Goal: Task Accomplishment & Management: Complete application form

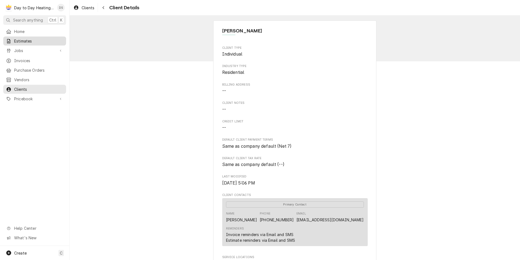
click at [24, 39] on span "Estimates" at bounding box center [38, 41] width 49 height 6
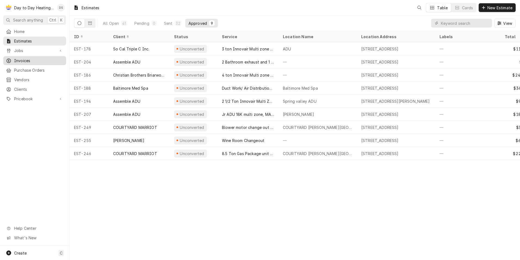
click at [25, 58] on span "Invoices" at bounding box center [38, 61] width 49 height 6
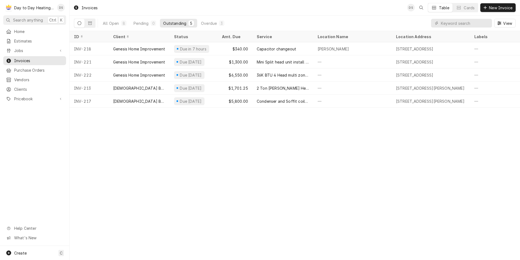
drag, startPoint x: 208, startPoint y: 25, endPoint x: 218, endPoint y: 30, distance: 11.7
click at [208, 25] on div "Overdue" at bounding box center [209, 23] width 16 height 6
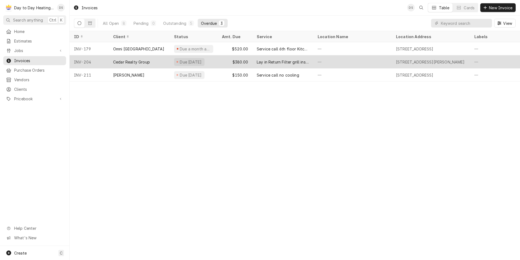
click at [223, 61] on div "$380.00" at bounding box center [235, 61] width 35 height 13
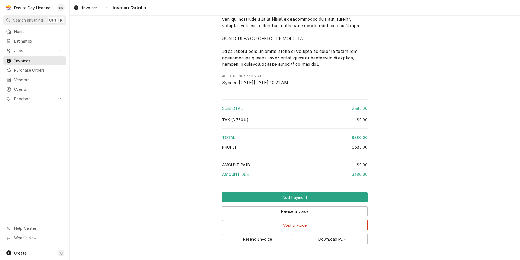
scroll to position [1319, 0]
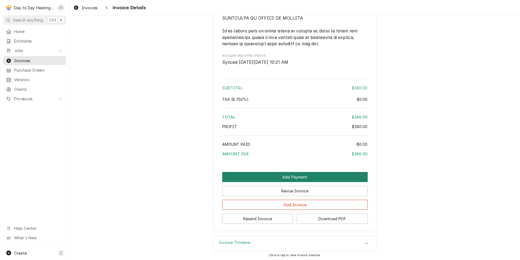
click at [300, 175] on button "Add Payment" at bounding box center [295, 177] width 146 height 10
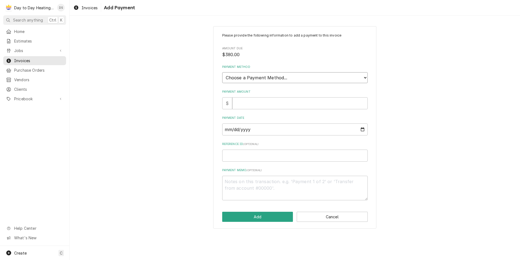
click at [269, 77] on select "Choose a Payment Method... Cash Check Credit/Debit Card ACH/eCheck Other" at bounding box center [295, 77] width 146 height 11
select select "2"
click at [222, 72] on select "Choose a Payment Method... Cash Check Credit/Debit Card ACH/eCheck Other" at bounding box center [295, 77] width 146 height 11
click at [261, 104] on input "Payment Amount" at bounding box center [300, 103] width 136 height 12
type textarea "x"
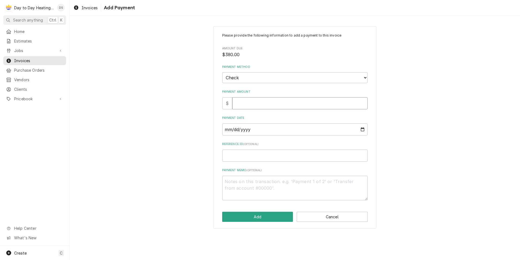
type input "3"
type textarea "x"
type input "38"
type textarea "x"
type input "380"
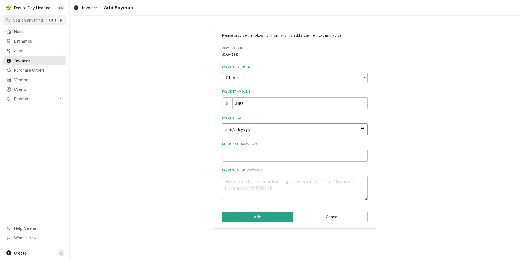
click at [362, 130] on input "Payment Date" at bounding box center [295, 129] width 146 height 12
type input "[DATE]"
drag, startPoint x: 268, startPoint y: 217, endPoint x: 275, endPoint y: 216, distance: 7.9
click at [268, 217] on button "Add" at bounding box center [257, 216] width 71 height 10
type textarea "x"
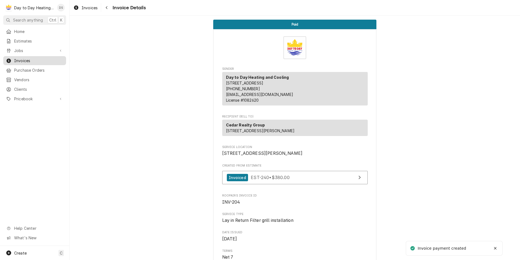
click at [22, 59] on span "Invoices" at bounding box center [38, 61] width 49 height 6
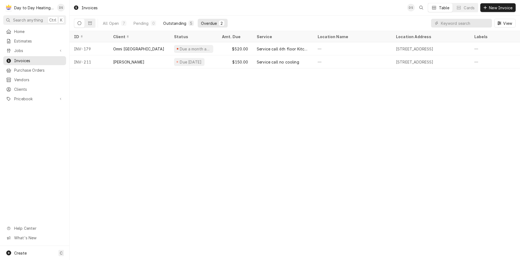
click at [181, 23] on div "Outstanding" at bounding box center [174, 23] width 23 height 6
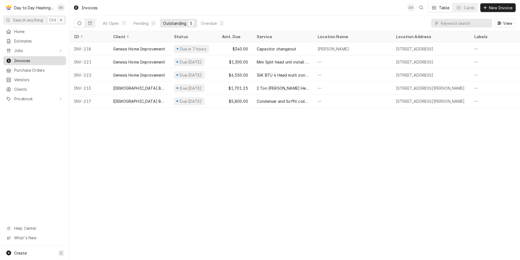
click at [40, 58] on span "Invoices" at bounding box center [38, 61] width 49 height 6
click at [503, 5] on span "New Invoice" at bounding box center [501, 8] width 26 height 6
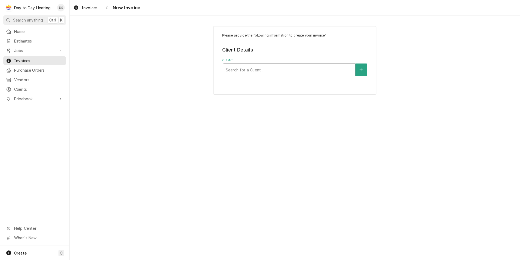
click at [292, 69] on div "Client" at bounding box center [289, 70] width 127 height 10
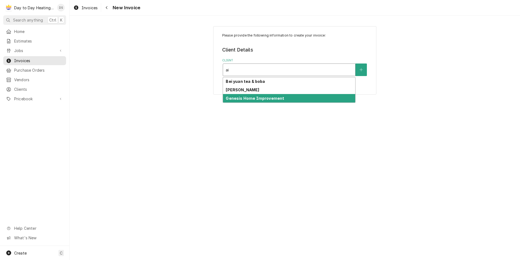
type input "a"
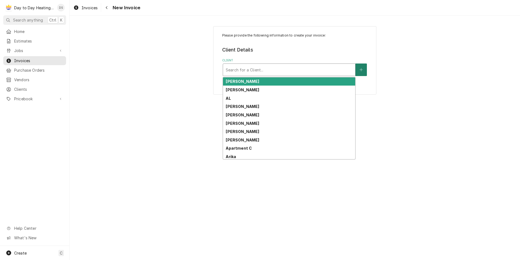
click at [364, 68] on button "Client" at bounding box center [361, 69] width 11 height 13
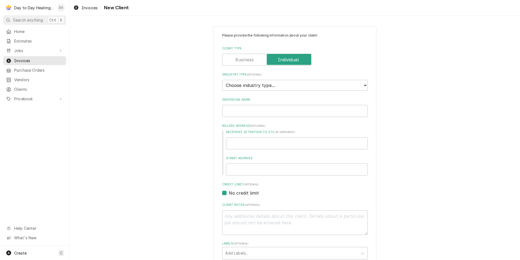
click at [244, 61] on label "Client Type" at bounding box center [266, 60] width 89 height 12
click at [244, 61] on input "Client Type" at bounding box center [267, 60] width 84 height 12
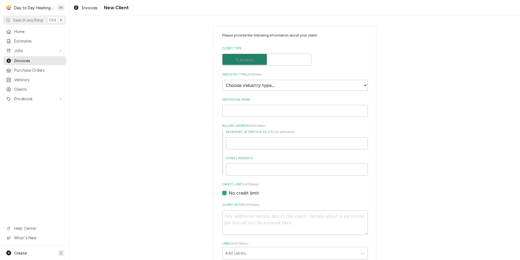
checkbox input "false"
type textarea "x"
click at [253, 87] on select "Choose industry type... Residential Commercial Industrial Government" at bounding box center [295, 85] width 146 height 11
select select "2"
click at [222, 80] on select "Choose industry type... Residential Commercial Industrial Government" at bounding box center [295, 85] width 146 height 11
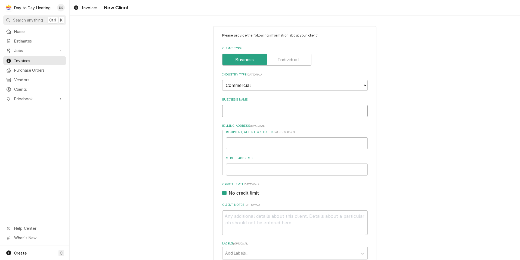
click at [250, 109] on input "Business Name" at bounding box center [295, 111] width 146 height 12
type textarea "x"
type input "A"
type textarea "x"
type input "AI"
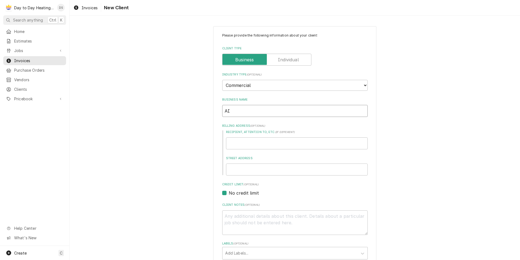
type textarea "x"
type input "AIr"
type textarea "x"
type input "AIr"
type textarea "x"
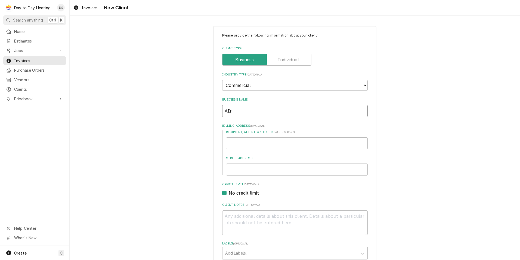
type input "AIr C"
type textarea "x"
type input "AIr Co"
type textarea "x"
type input "AIr Con"
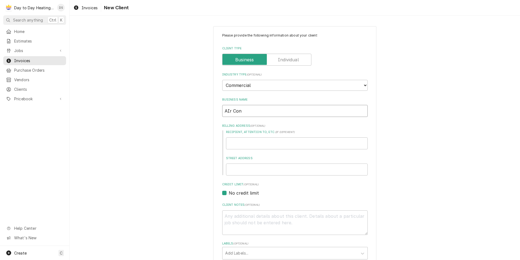
type textarea "x"
type input "AIr Conn"
type textarea "x"
type input "AIr Conne"
type textarea "x"
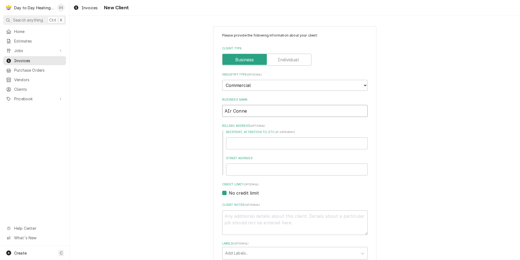
type input "AIr Connec"
type textarea "x"
type input "AIr Connect"
type textarea "x"
type input "AIr Connect"
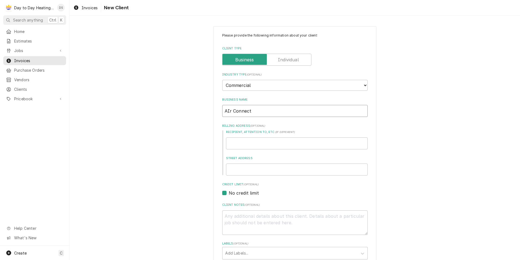
type textarea "x"
type input "AIr Connect"
type textarea "x"
type input "AIr Connec"
type textarea "x"
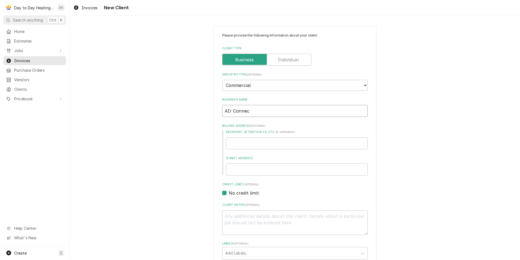
type input "AIr Conne"
type textarea "x"
type input "AIr Conn"
type textarea "x"
type input "AIr Con"
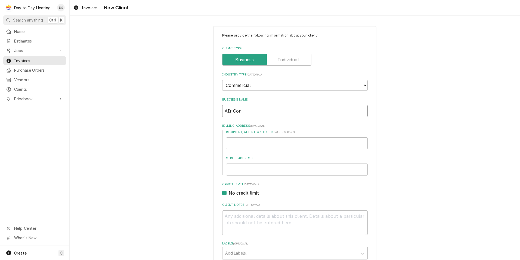
type textarea "x"
type input "AIr Co"
type textarea "x"
type input "AIr C"
type textarea "x"
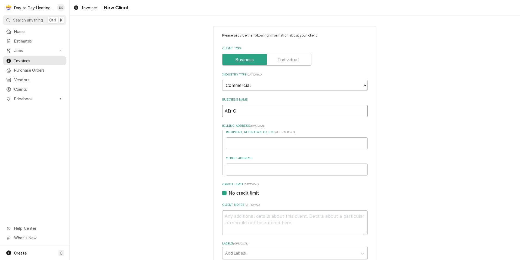
type input "AIr"
type textarea "x"
type input "AIr"
type textarea "x"
type input "AI"
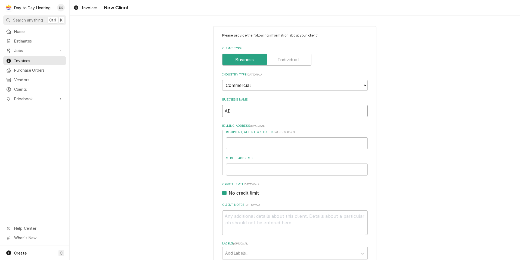
type textarea "x"
type input "A"
type textarea "x"
type input "Ai"
type textarea "x"
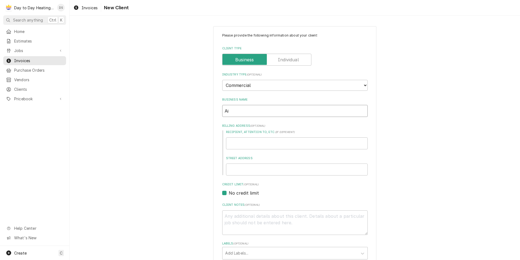
type input "Air"
type textarea "x"
type input "Air"
type textarea "x"
type input "Air C"
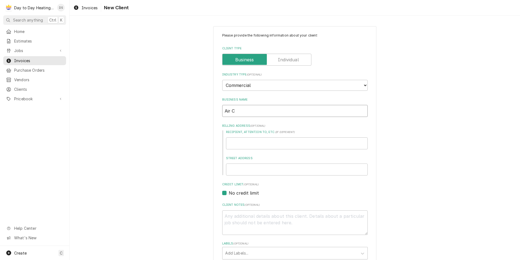
type textarea "x"
type input "Air Co"
type textarea "x"
type input "Air Con"
type textarea "x"
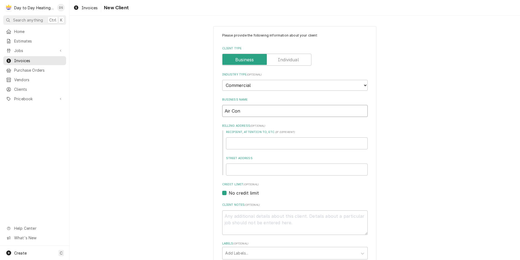
type input "Air Conn"
type textarea "x"
type input "Air Conne"
type textarea "x"
type input "Air Connec"
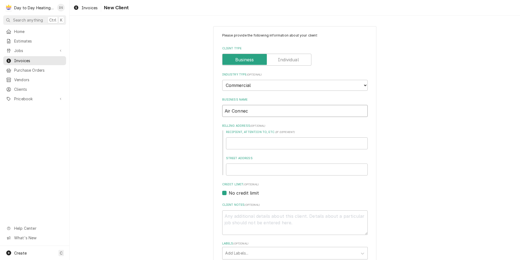
type textarea "x"
type input "Air Connect"
type textarea "x"
type input "Air Connect"
click at [246, 168] on input "Street Address" at bounding box center [297, 169] width 142 height 12
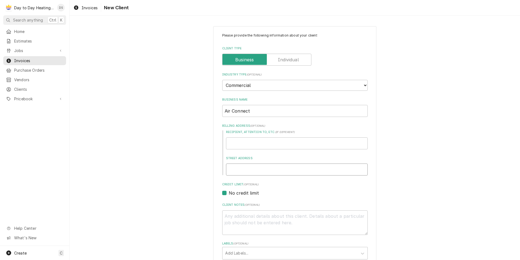
type textarea "x"
type input "4"
type textarea "x"
type input "44"
type textarea "x"
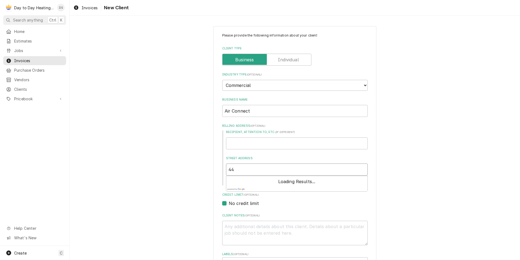
type input "44"
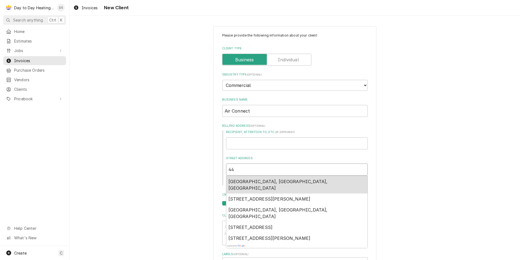
type textarea "x"
type input "44 G"
type textarea "x"
type input "44 Gr"
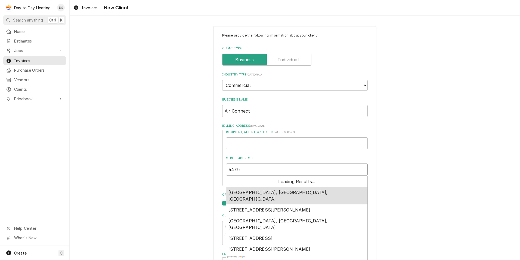
type textarea "x"
type input "44 Gra"
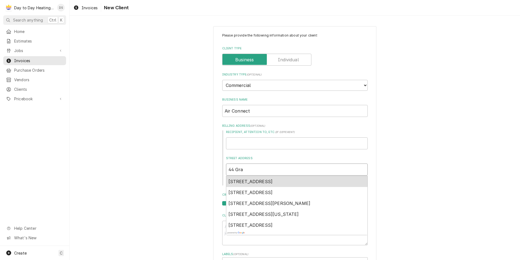
type textarea "x"
type input "44 Gran"
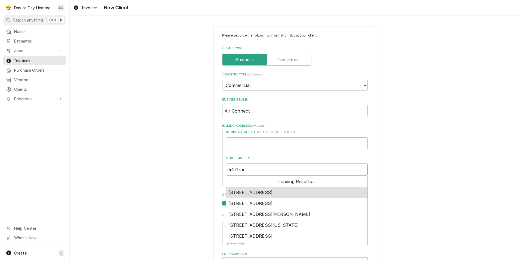
type textarea "x"
type input "44 Grant"
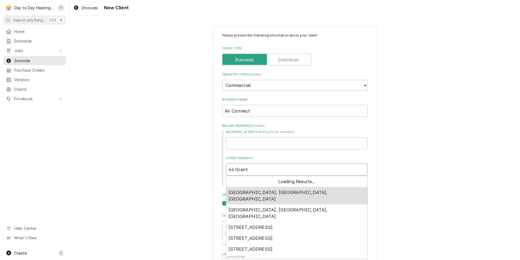
type textarea "x"
type input "44 Grants"
type textarea "x"
type input "44 Grants"
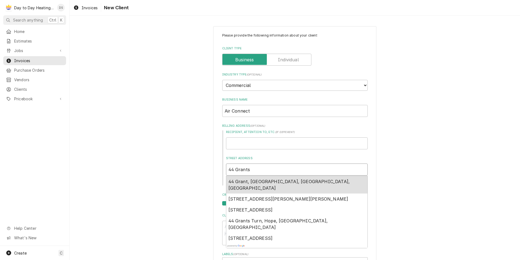
type textarea "x"
type input "44 Grants 6"
type textarea "x"
type input "44 Grants 65"
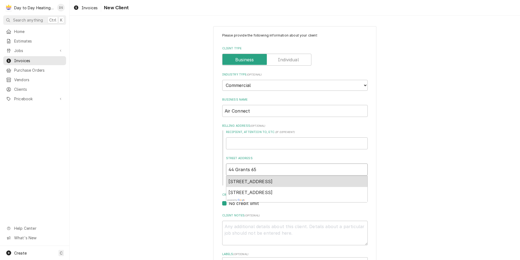
type textarea "x"
type input "44 Grants 65"
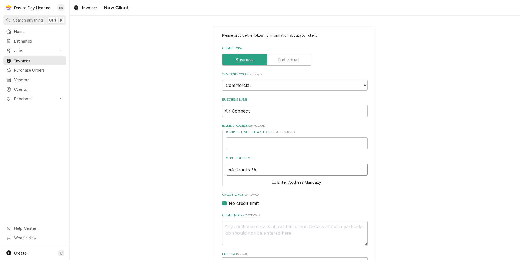
type textarea "x"
type input "44 Grants 65 s"
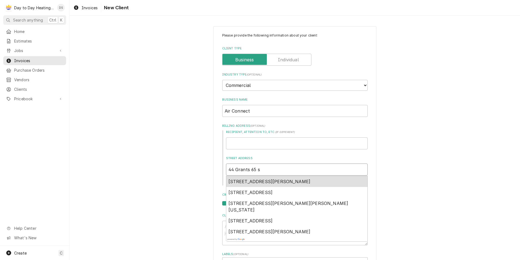
type textarea "x"
type input "44 Grants 65 sh"
type textarea "x"
type input "44 Grants 65 she"
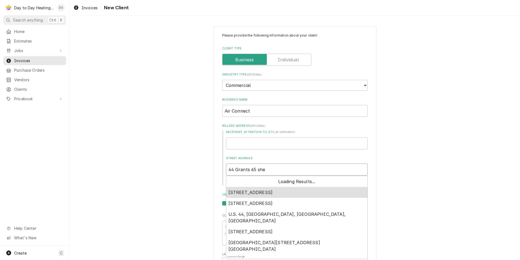
type textarea "x"
type input "44 Grants 65 shei"
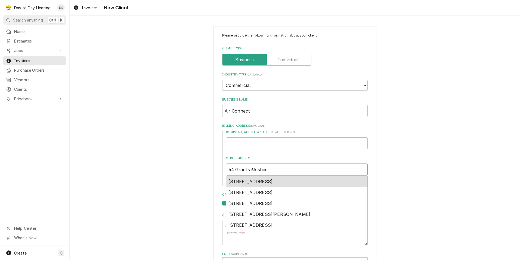
type textarea "x"
type input "44 Grants 65 sheir"
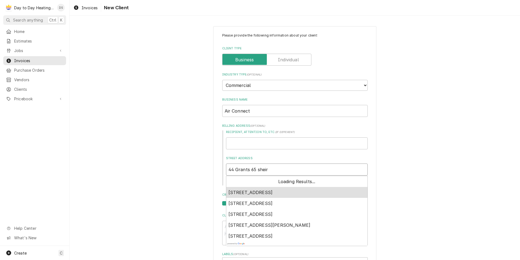
type textarea "x"
type input "44 Grants 65 sheiri"
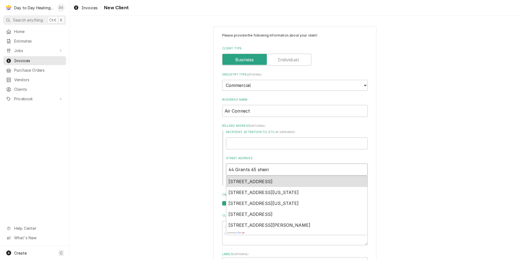
type textarea "x"
type input "44 Grants 65 sheirid"
type textarea "x"
type input "44 Grants 65 sheirida"
type textarea "x"
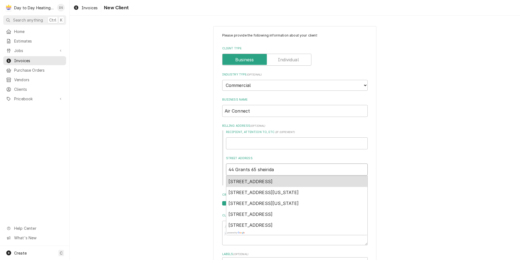
type input "44 Grants 65 sheiridan"
type textarea "x"
type input "44 Grants 65 sheiridand"
type textarea "x"
type input "44 Grants 65 sheiridanda"
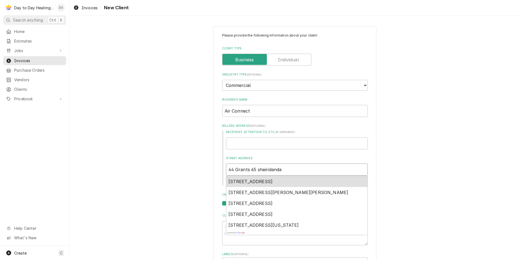
type textarea "x"
type input "44 Grants 65 sheiridandan"
type textarea "x"
type input "44 Grants 65 sheiridandan"
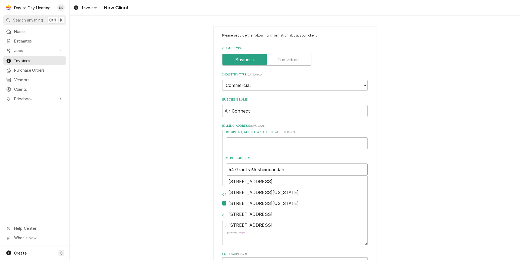
type textarea "x"
type input "44 Grants 65 sheiridandan"
type textarea "x"
type input "44 Grants 65 sheiridanda"
type textarea "x"
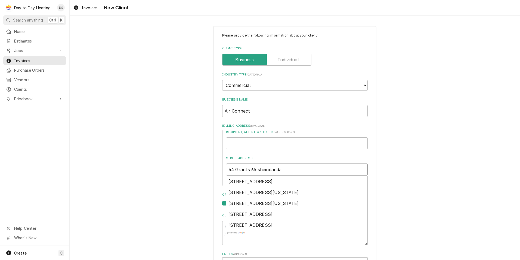
type input "44 Grants 65 sheiridand"
type textarea "x"
type input "44 Grants 65 sheiridan"
type textarea "x"
type input "44 Grants 65 sheirida"
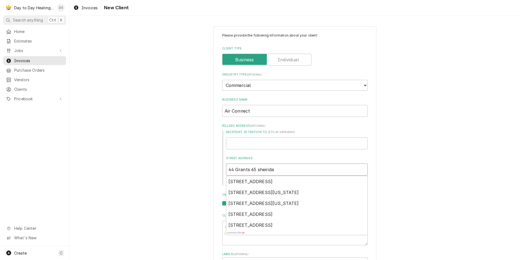
type textarea "x"
type input "44 Grants 65 sheirid"
type textarea "x"
type input "44 Grants 65 sheiri"
type textarea "x"
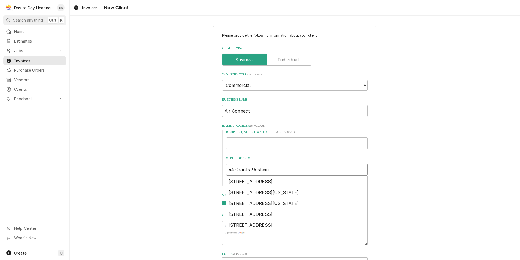
type input "44 Grants 65 sheir"
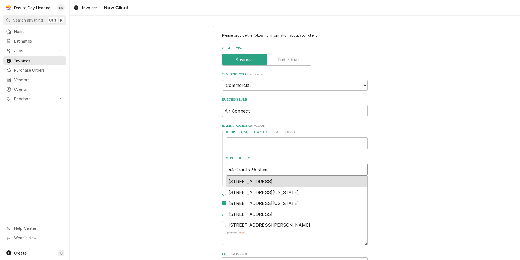
type textarea "x"
type input "44 Grants 65 sheird"
type textarea "x"
type input "44 Grants 65 sheirda"
type textarea "x"
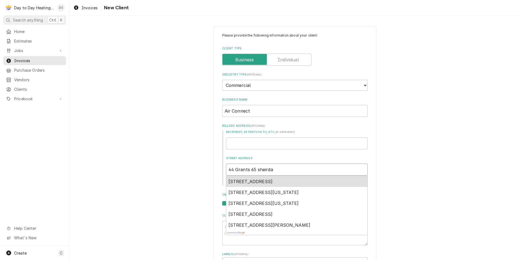
type input "44 Grants 65 sheirdan"
type textarea "x"
type input "44 Grants 65 sheirdan"
type textarea "x"
type input "44 Grants 65 sheidan"
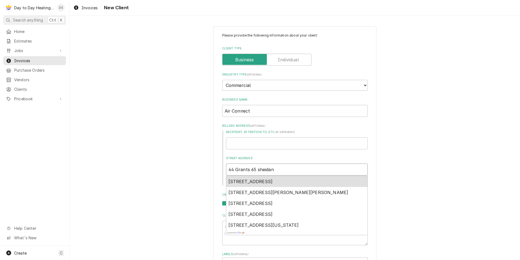
type textarea "x"
type input "44 Grants 65 shedan"
type textarea "x"
type input "44 Grants 65 sherdan"
type textarea "x"
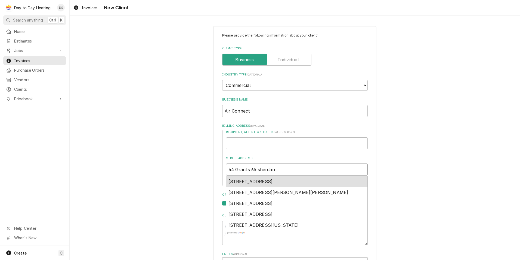
type input "44 Grants 65 [PERSON_NAME]"
type textarea "x"
type input "44 Grants 65 [PERSON_NAME] [PERSON_NAME]"
type textarea "x"
click at [276, 169] on input "44 Grants 65 [PERSON_NAME]" at bounding box center [297, 169] width 142 height 12
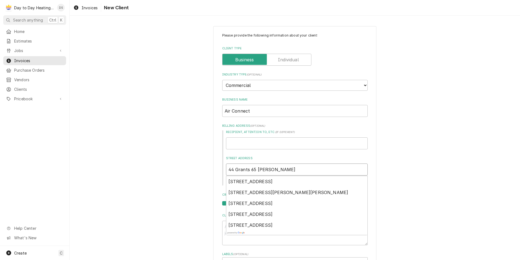
type input "44 Grants 65 [PERSON_NAME]"
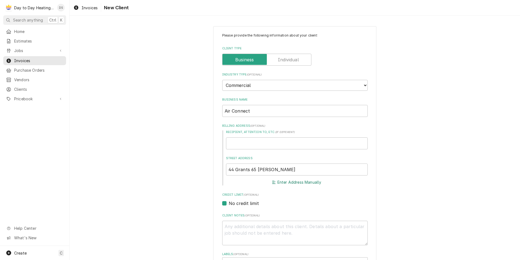
click at [294, 181] on button "Enter Address Manually" at bounding box center [296, 182] width 51 height 8
drag, startPoint x: 274, startPoint y: 169, endPoint x: 255, endPoint y: 171, distance: 19.2
click at [255, 171] on input "44 Grants 65 [PERSON_NAME]" at bounding box center [297, 169] width 142 height 12
drag, startPoint x: 240, startPoint y: 198, endPoint x: 237, endPoint y: 221, distance: 24.1
paste input "[PERSON_NAME]"
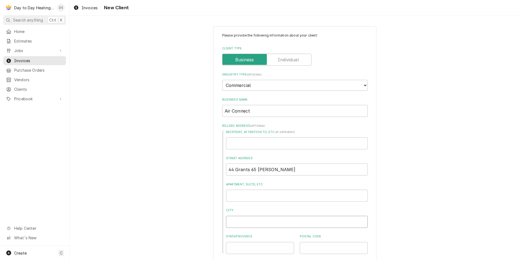
type textarea "x"
type input "[PERSON_NAME]"
click at [268, 176] on div "Recipient, Attention To, etc. ( if different ) Street Address 44 Grants [STREET…" at bounding box center [295, 192] width 146 height 124
drag, startPoint x: 272, startPoint y: 168, endPoint x: 256, endPoint y: 171, distance: 16.3
click at [256, 171] on input "44 Grants 65 [PERSON_NAME]" at bounding box center [297, 169] width 142 height 12
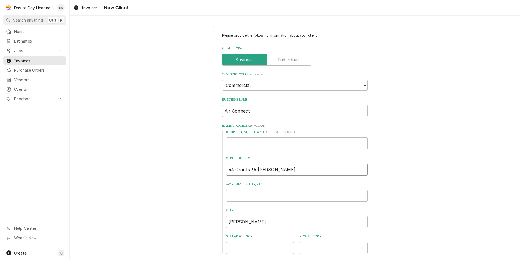
type textarea "x"
type input "44 Grants 65"
type textarea "x"
type input "44 Grants 65"
type textarea "x"
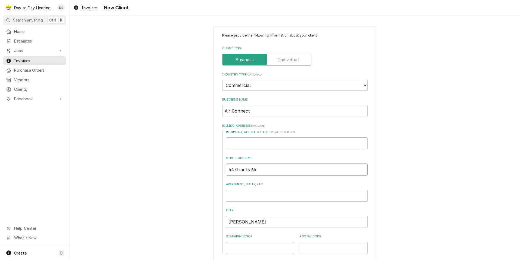
type input "44 Grants 6"
type textarea "x"
type input "44 Grants"
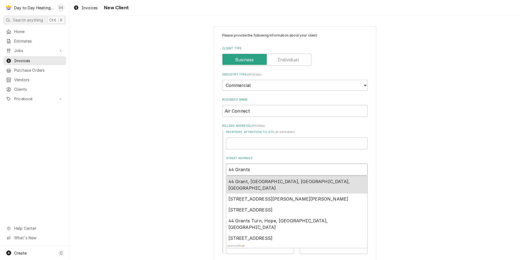
type textarea "x"
type input "44 Grants s"
type textarea "x"
type input "44 Grants sh"
type textarea "x"
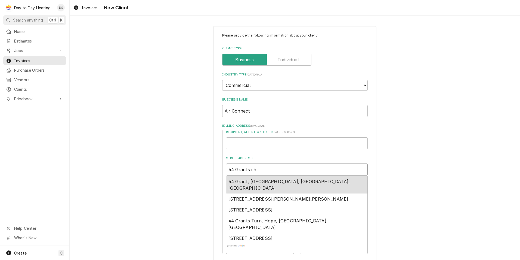
type input "44 Grants she"
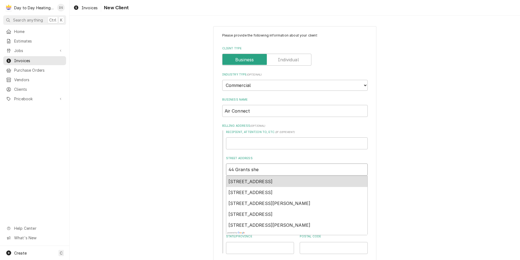
type textarea "x"
type input "44 Grants sher"
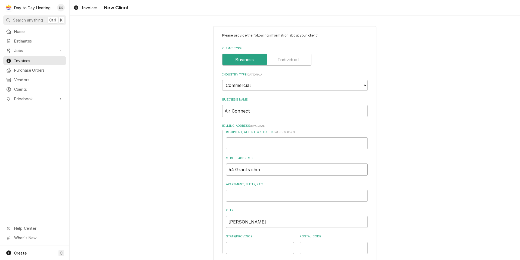
type textarea "x"
type input "44 Grants [PERSON_NAME]"
type textarea "x"
type input "44 Grants sherid"
type textarea "x"
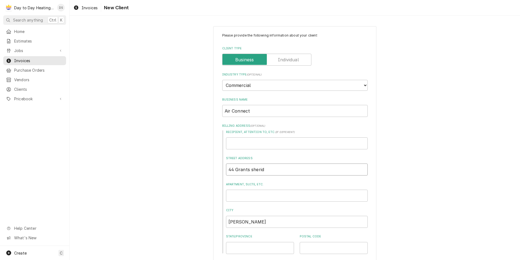
type input "44 Grants [PERSON_NAME]"
type textarea "x"
type input "44 [PERSON_NAME]"
type textarea "x"
type input "44 [PERSON_NAME]"
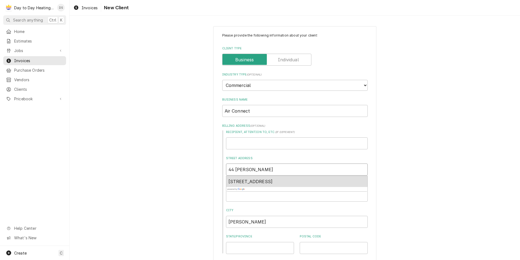
type textarea "x"
type input "44 [PERSON_NAME]"
type textarea "x"
type input "44 Grants [PERSON_NAME]"
type textarea "x"
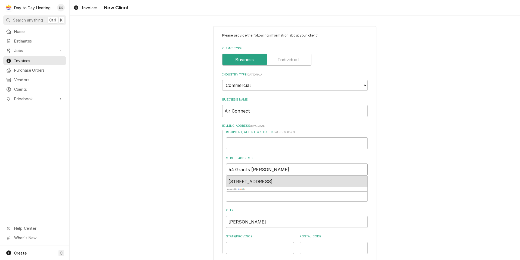
type input "44 Grants sherid"
type textarea "x"
type input "44 Grants [PERSON_NAME]"
type textarea "x"
type input "44 Grants sher"
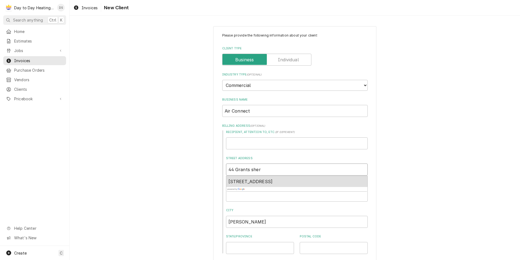
type textarea "x"
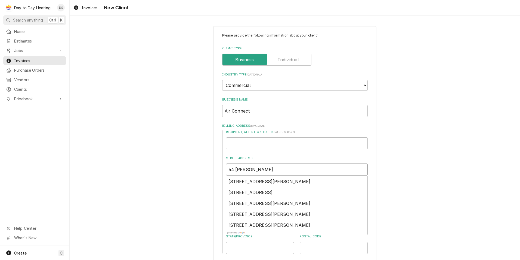
click at [245, 169] on input "44 [PERSON_NAME]" at bounding box center [297, 169] width 142 height 12
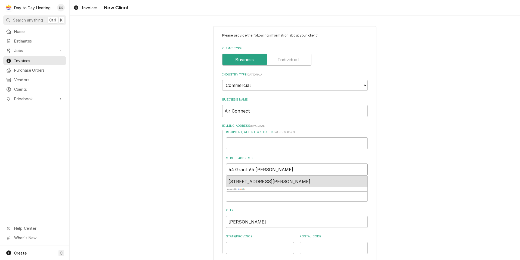
click at [280, 180] on span "[STREET_ADDRESS][PERSON_NAME]" at bounding box center [270, 181] width 82 height 5
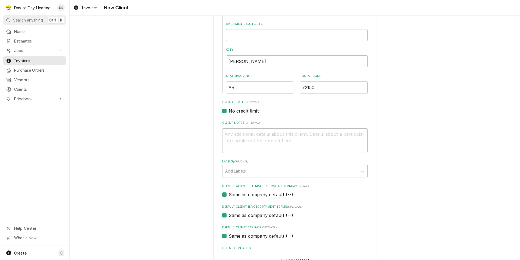
scroll to position [198, 0]
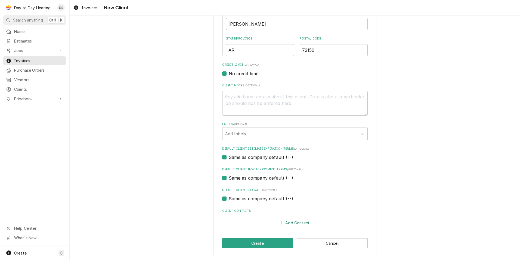
click at [295, 224] on button "Add Contact" at bounding box center [294, 223] width 31 height 8
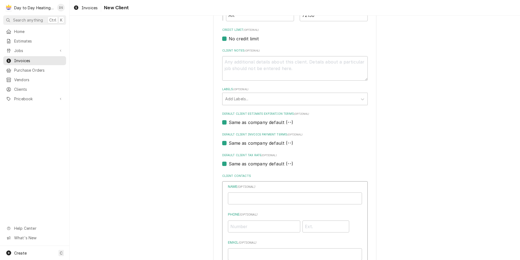
scroll to position [279, 0]
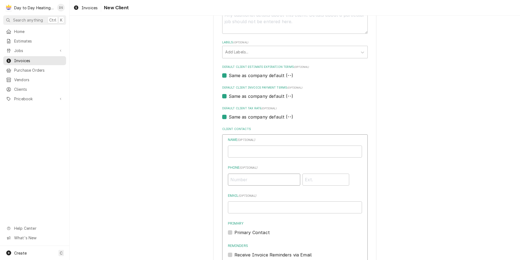
click at [244, 177] on input "Phone ( optional )" at bounding box center [264, 179] width 72 height 12
click at [236, 208] on input "Email ( optional )" at bounding box center [295, 207] width 134 height 12
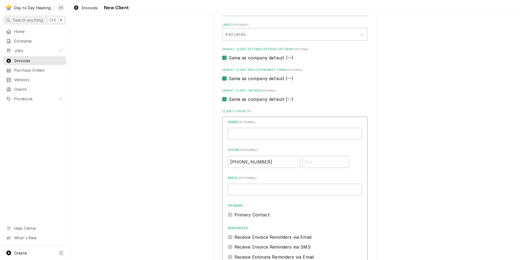
scroll to position [306, 0]
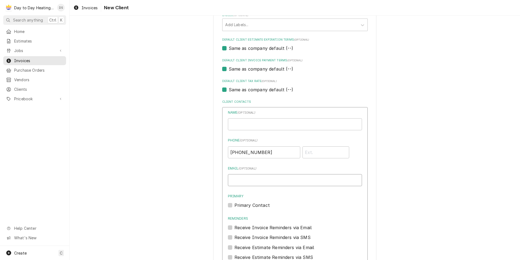
paste input "[EMAIL_ADDRESS][DOMAIN_NAME]"
click at [235, 204] on label "Primary Contact" at bounding box center [252, 205] width 35 height 7
click at [235, 204] on input "Primary" at bounding box center [302, 208] width 134 height 12
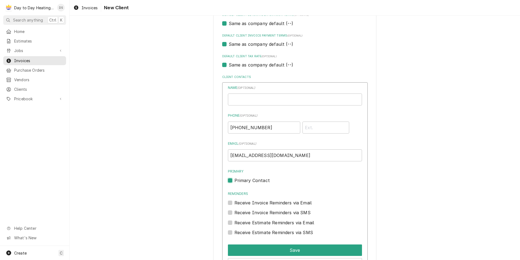
scroll to position [361, 0]
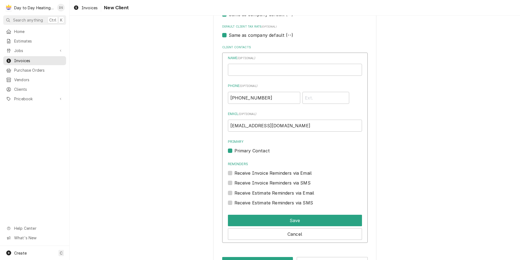
click at [230, 174] on div "Receive Invoice Reminders via Email" at bounding box center [295, 173] width 134 height 7
click at [235, 174] on label "Receive Invoice Reminders via Email" at bounding box center [274, 173] width 78 height 7
click at [235, 174] on input "Reminders" at bounding box center [302, 176] width 134 height 12
click at [235, 192] on label "Receive Estimate Reminders via Email" at bounding box center [275, 192] width 80 height 7
click at [235, 192] on input "Contact Edit Form" at bounding box center [302, 195] width 134 height 12
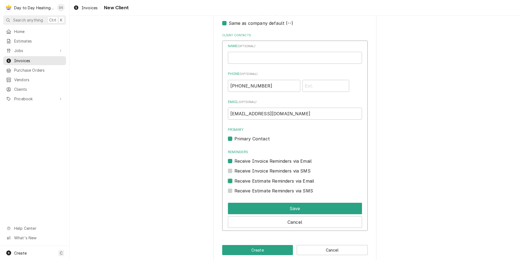
scroll to position [380, 0]
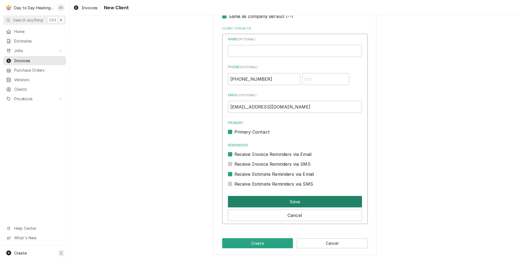
click at [306, 202] on button "Save" at bounding box center [295, 201] width 134 height 11
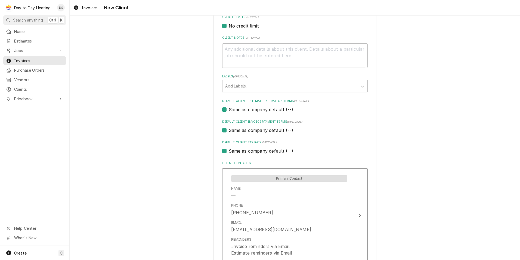
scroll to position [294, 0]
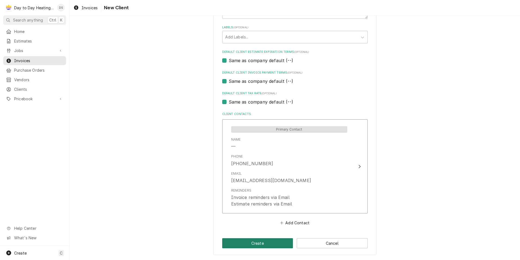
click at [255, 242] on button "Create" at bounding box center [257, 243] width 71 height 10
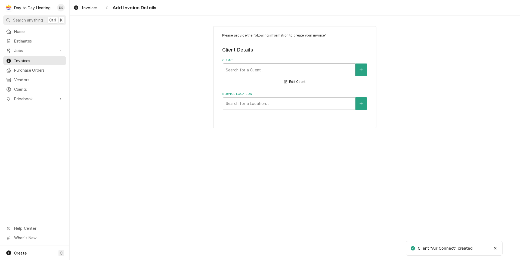
click at [253, 70] on div "Client" at bounding box center [289, 70] width 127 height 10
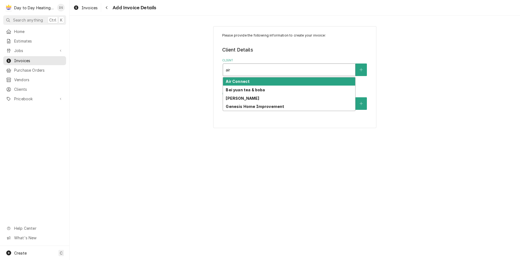
click at [258, 79] on div "Air Connect" at bounding box center [289, 81] width 132 height 8
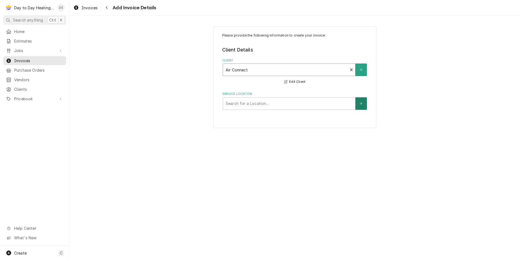
click at [360, 101] on button "Service Location" at bounding box center [361, 103] width 11 height 13
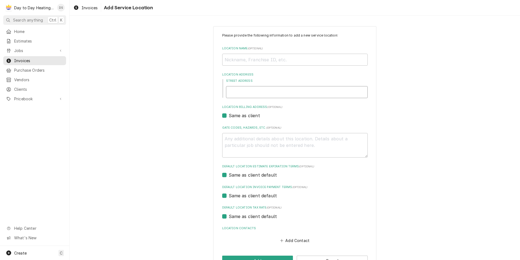
paste input "[STREET_ADDRESS] [GEOGRAPHIC_DATA]"
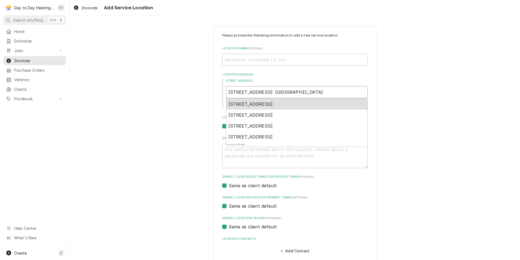
click at [268, 103] on span "[STREET_ADDRESS]" at bounding box center [251, 103] width 44 height 5
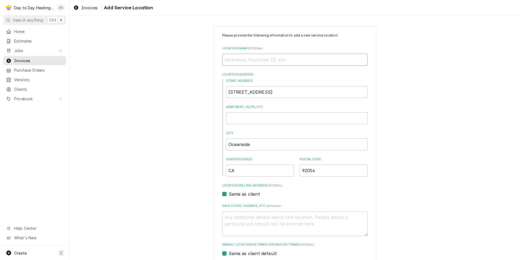
click at [245, 61] on input "Location Name ( optional )" at bounding box center [295, 60] width 146 height 12
paste input "[GEOGRAPHIC_DATA]"
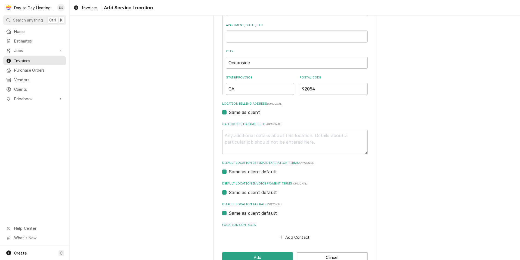
scroll to position [96, 0]
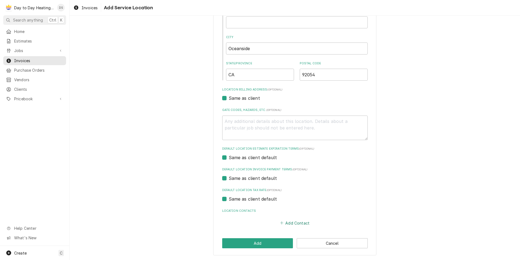
click at [291, 224] on button "Add Contact" at bounding box center [294, 223] width 31 height 8
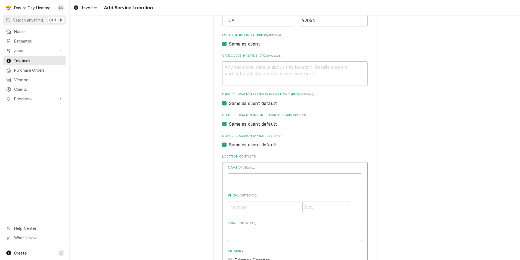
scroll to position [150, 0]
paste input "[PHONE_NUMBER]"
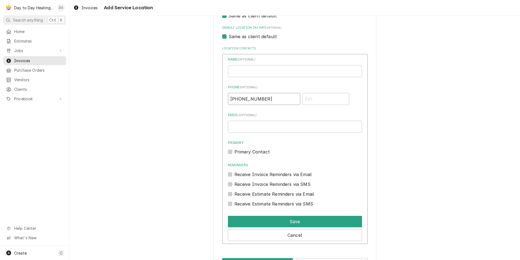
scroll to position [259, 0]
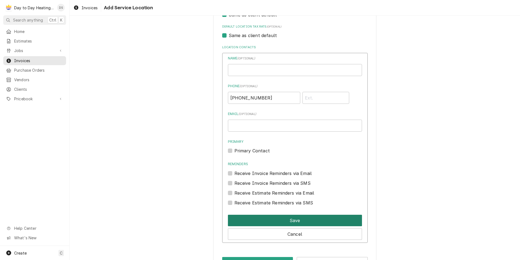
click at [293, 217] on button "Save" at bounding box center [295, 219] width 134 height 11
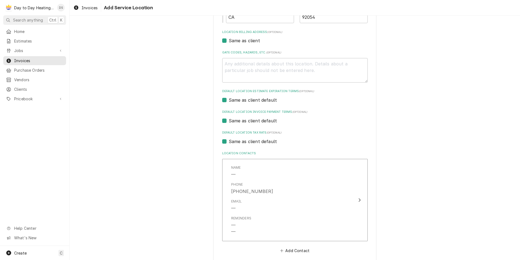
scroll to position [181, 0]
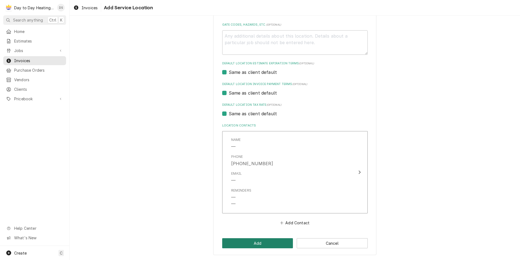
click at [260, 243] on button "Add" at bounding box center [257, 243] width 71 height 10
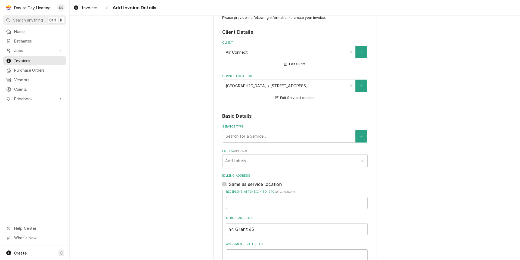
scroll to position [27, 0]
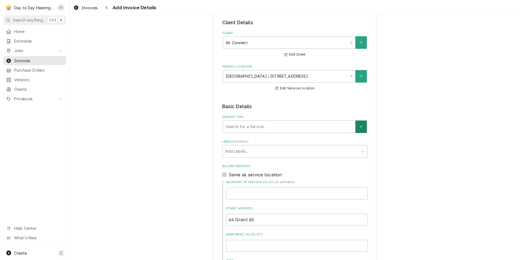
click at [360, 127] on icon "Create New Service" at bounding box center [361, 126] width 3 height 3
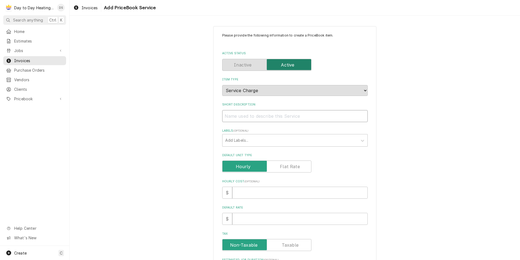
click at [262, 113] on input "Short Description" at bounding box center [295, 116] width 146 height 12
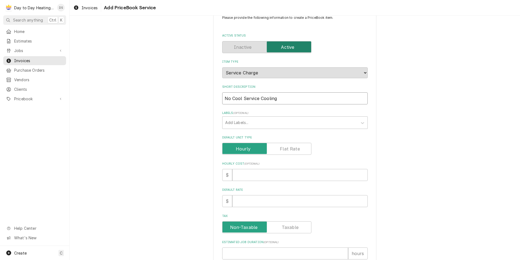
scroll to position [27, 0]
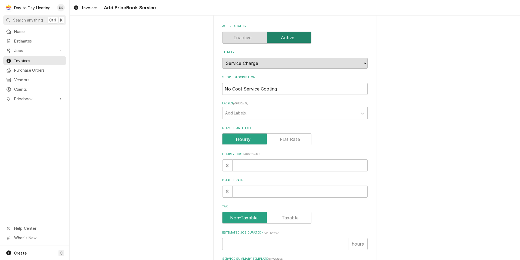
click at [295, 136] on label "Default Unit Type" at bounding box center [266, 139] width 89 height 12
click at [295, 136] on input "Default Unit Type" at bounding box center [267, 139] width 84 height 12
click at [254, 192] on input "Default Unit Price" at bounding box center [300, 191] width 136 height 12
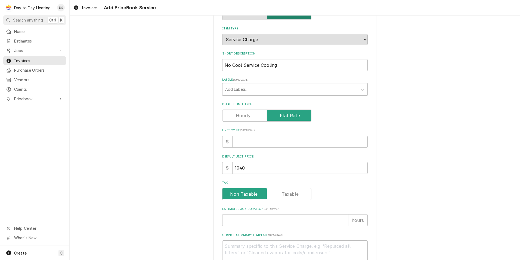
scroll to position [82, 0]
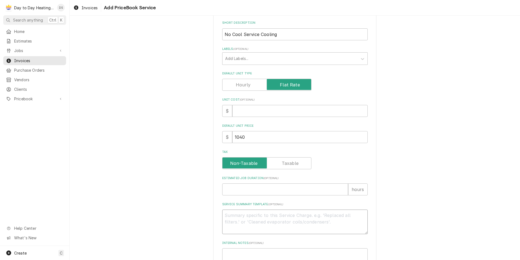
click at [255, 218] on textarea "Service Summary Template ( optional )" at bounding box center [295, 221] width 146 height 24
